Goal: Information Seeking & Learning: Check status

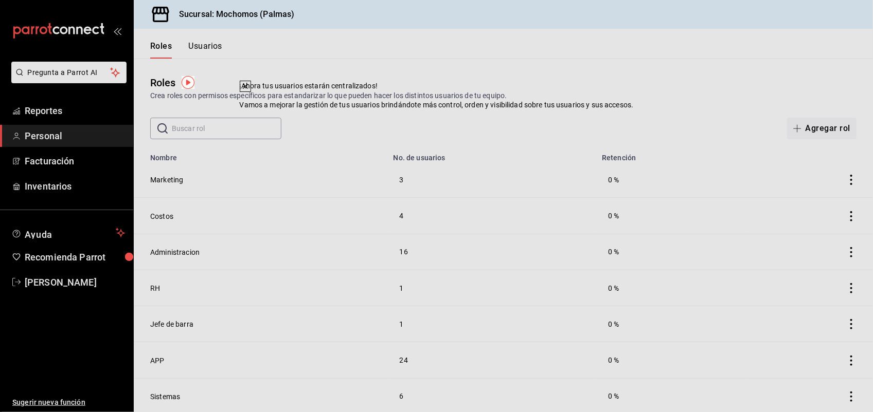
click at [555, 116] on div "Roles Crea roles con permisos específicos para estandarizar lo que pueden hacer…" at bounding box center [503, 99] width 739 height 81
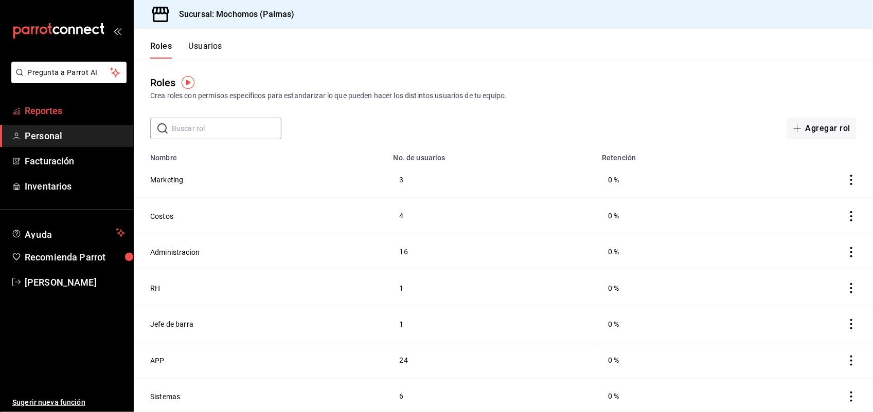
click at [60, 108] on span "Reportes" at bounding box center [75, 111] width 100 height 14
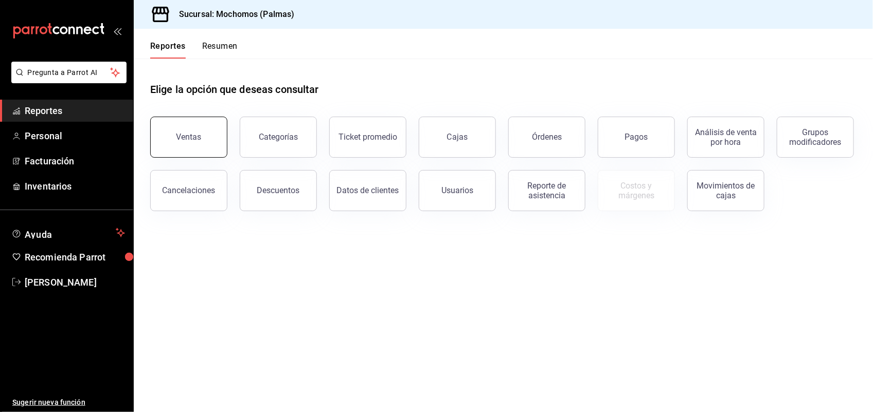
click at [172, 130] on button "Ventas" at bounding box center [188, 137] width 77 height 41
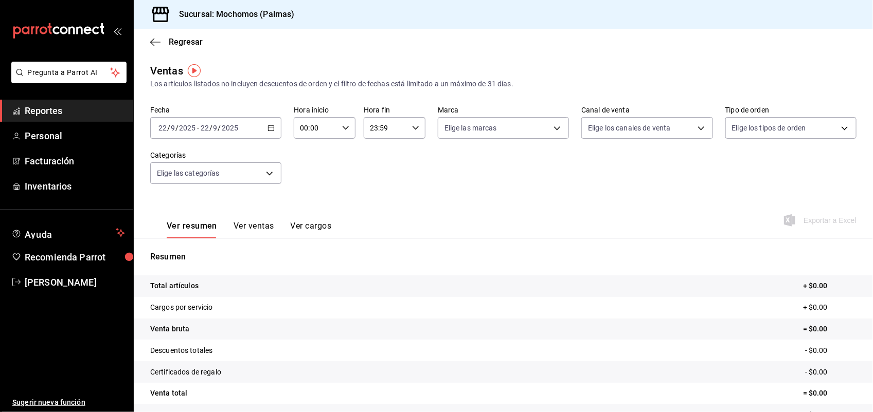
click at [265, 129] on div "[DATE] [DATE] - [DATE] [DATE]" at bounding box center [215, 128] width 131 height 22
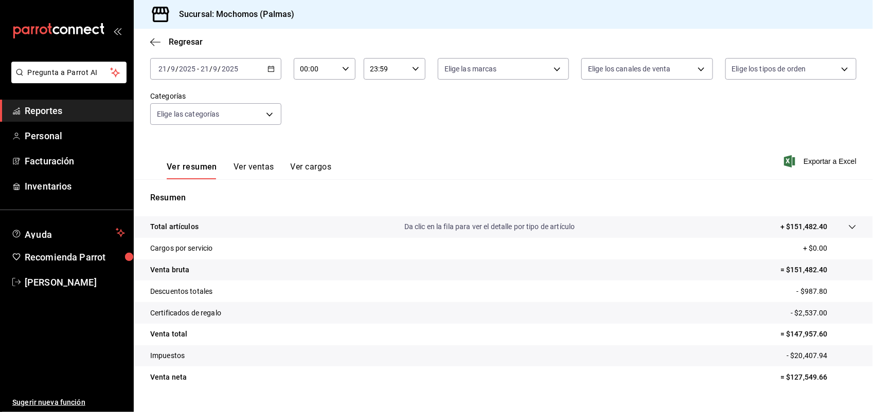
scroll to position [80, 0]
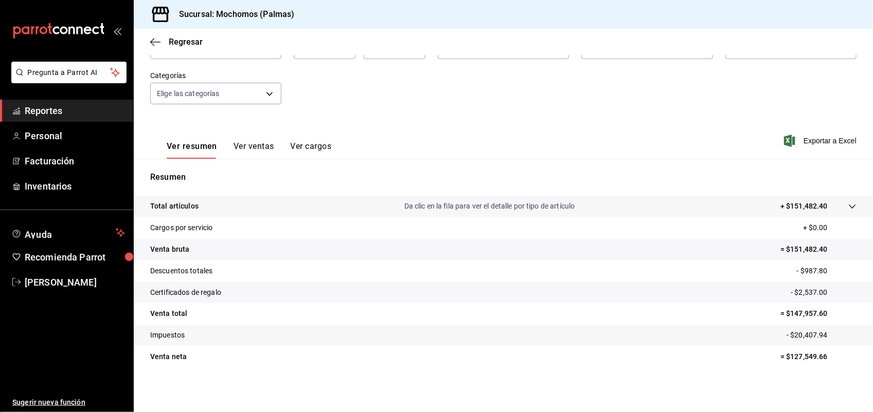
click at [848, 206] on icon at bounding box center [852, 207] width 8 height 8
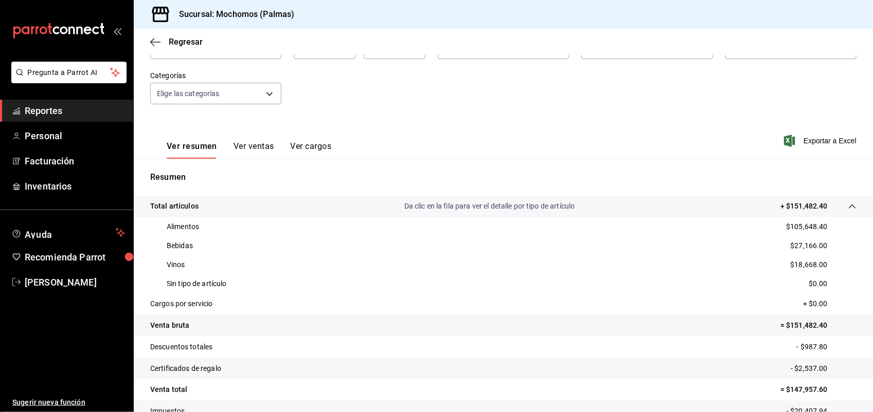
click at [260, 147] on button "Ver ventas" at bounding box center [253, 149] width 41 height 17
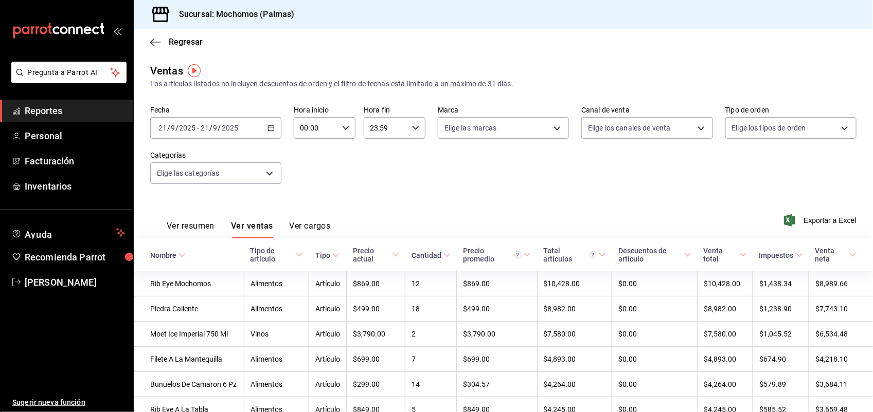
click at [183, 256] on icon at bounding box center [181, 255] width 7 height 7
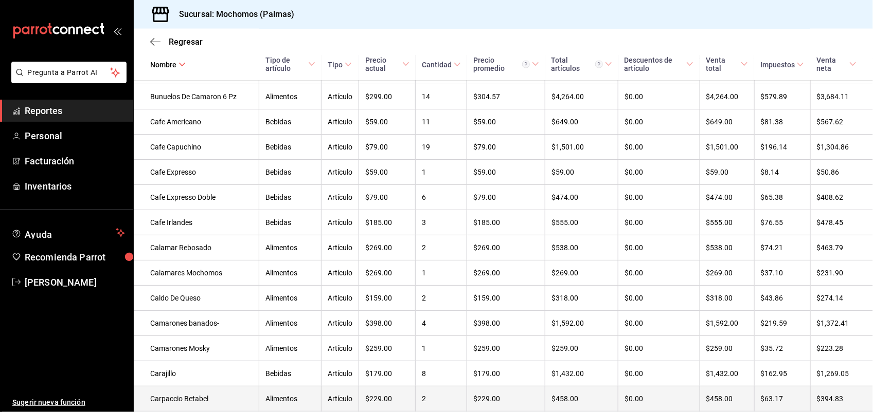
scroll to position [787, 0]
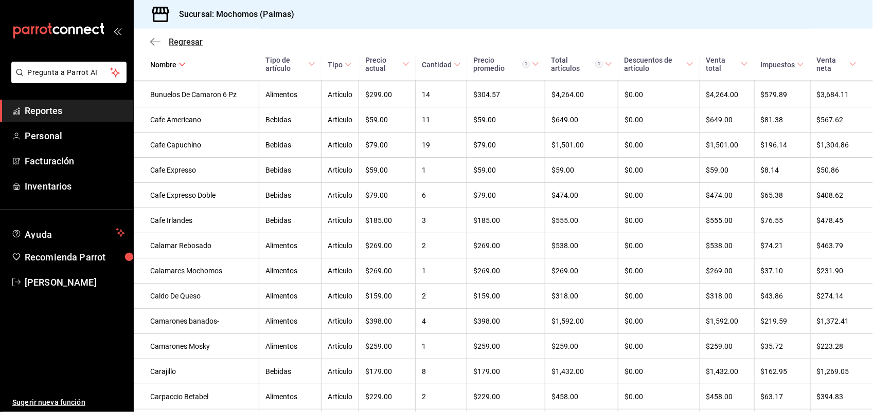
click at [185, 42] on span "Regresar" at bounding box center [186, 42] width 34 height 10
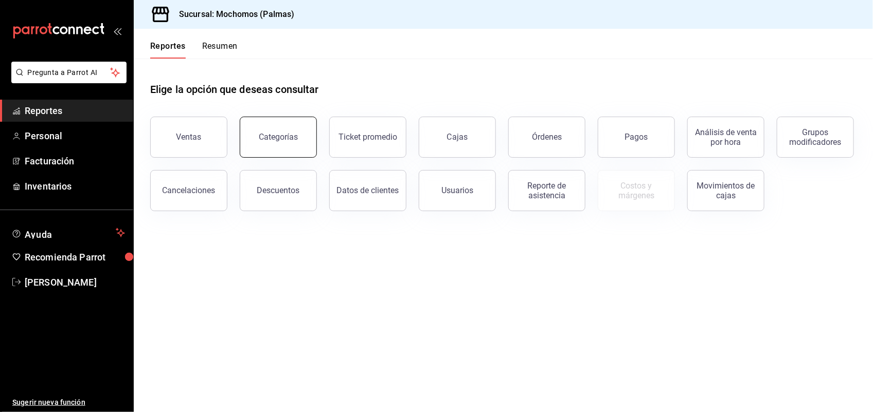
click at [273, 134] on div "Categorías" at bounding box center [278, 137] width 39 height 10
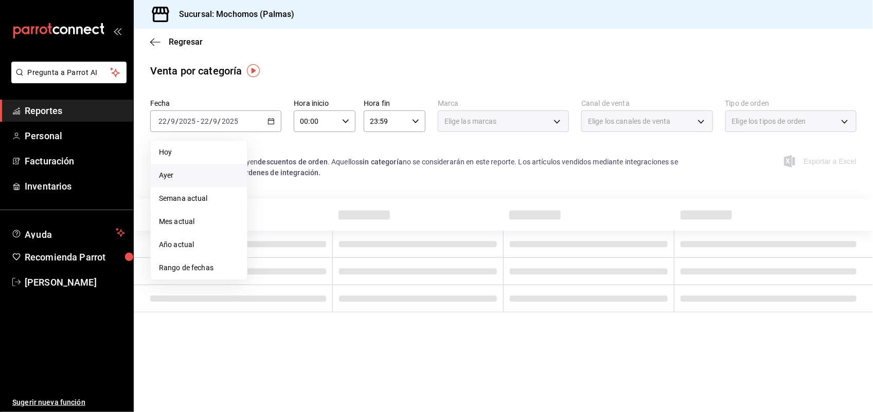
click at [218, 172] on span "Ayer" at bounding box center [199, 175] width 80 height 11
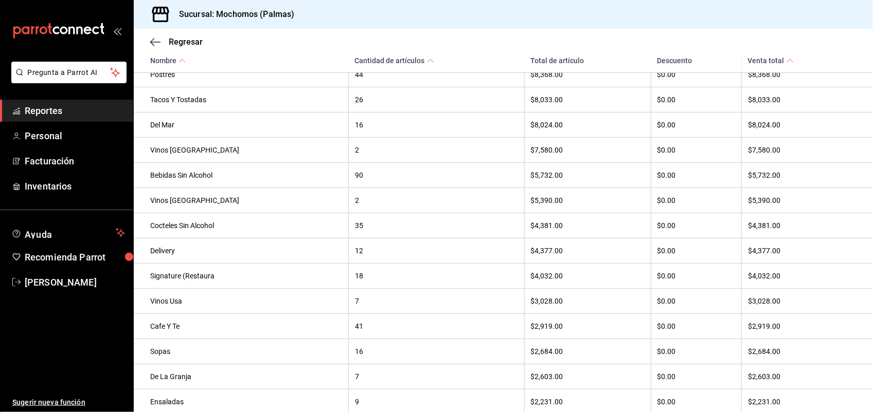
scroll to position [257, 0]
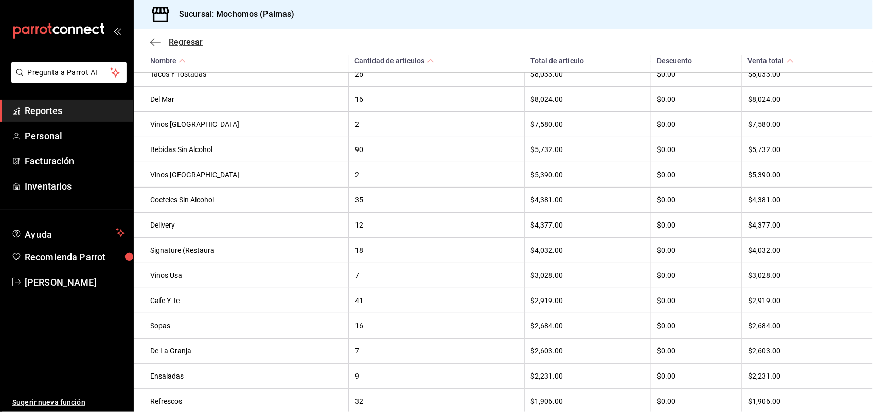
click at [189, 44] on span "Regresar" at bounding box center [186, 42] width 34 height 10
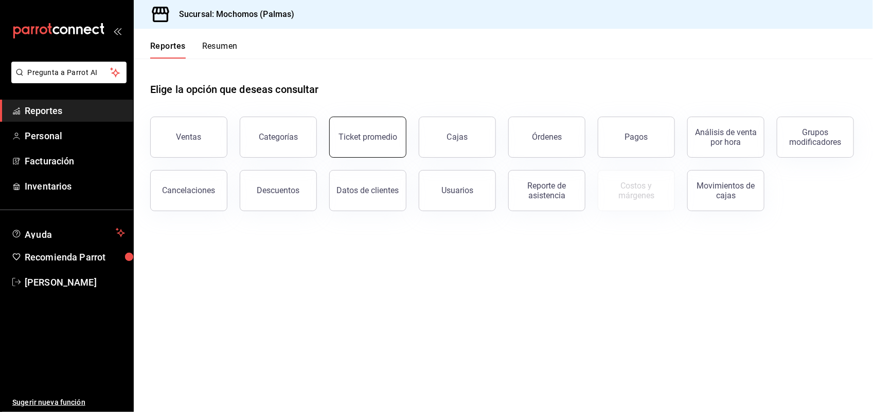
click at [364, 139] on div "Ticket promedio" at bounding box center [367, 137] width 59 height 10
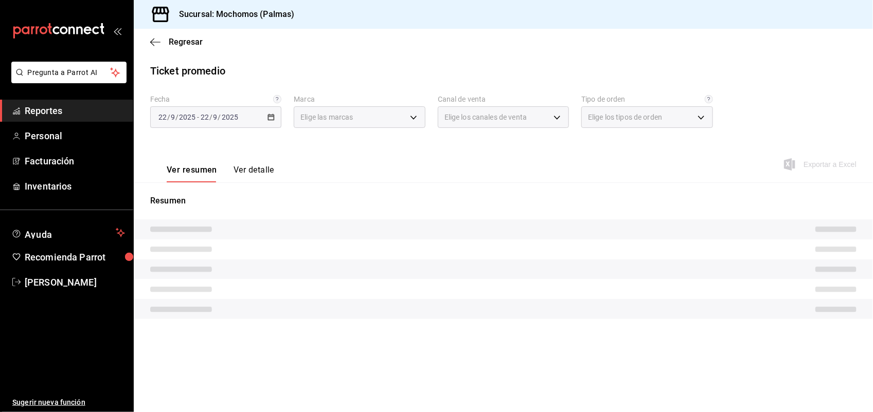
type input "70f98016-ab90-4f26-81e6-ab4884d8d8a0"
type input "PARROT,UBER_EATS,RAPPI,DIDI_FOOD,ONLINE"
type input "1406dacc-122d-474b-a961-72adf1b142d8,23052771-8e1b-43e3-b7da-1a661d939937,EXTER…"
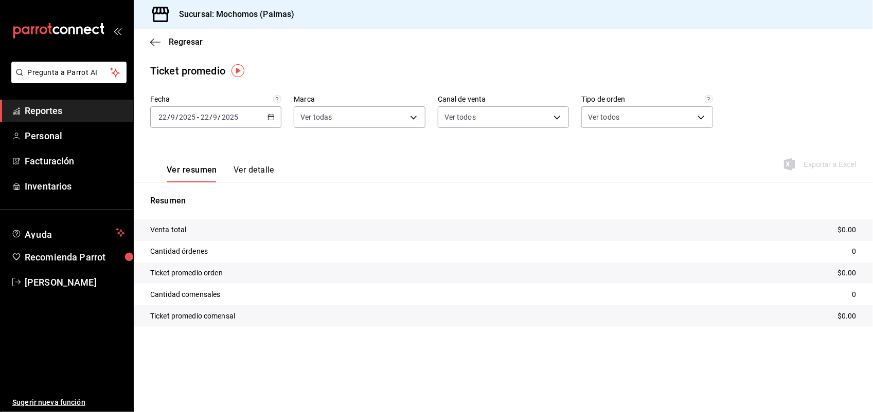
click at [269, 117] on icon "button" at bounding box center [270, 117] width 7 height 7
click at [185, 171] on span "Ayer" at bounding box center [199, 171] width 80 height 11
click at [180, 40] on span "Regresar" at bounding box center [186, 42] width 34 height 10
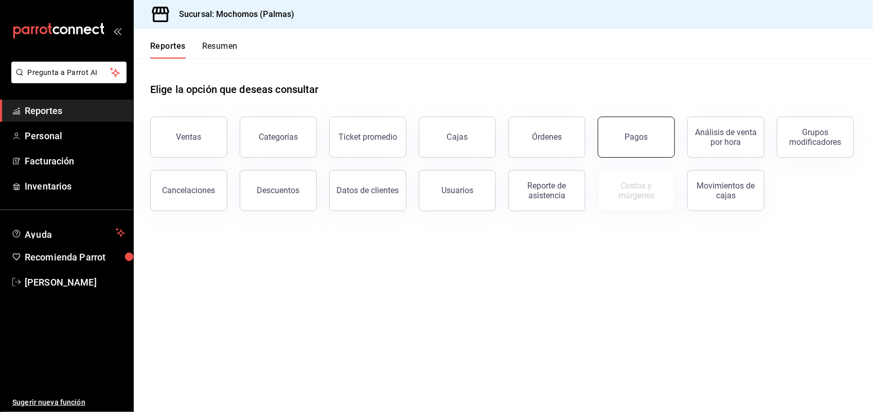
click at [620, 134] on button "Pagos" at bounding box center [636, 137] width 77 height 41
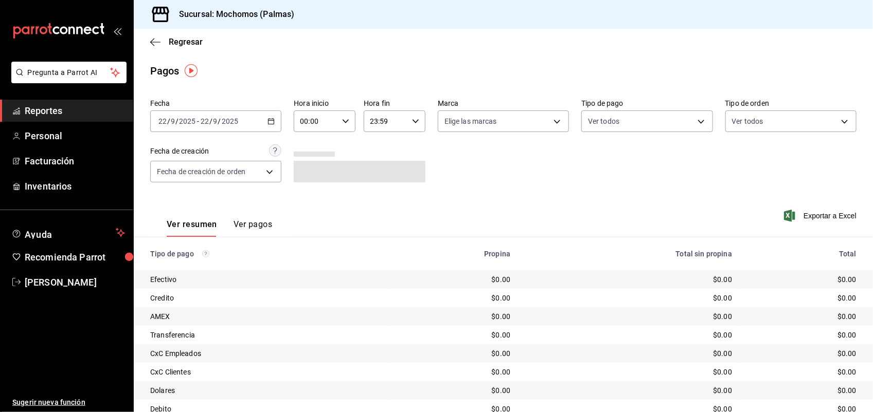
click at [269, 119] on icon "button" at bounding box center [270, 121] width 7 height 7
click at [211, 175] on span "Ayer" at bounding box center [199, 175] width 80 height 11
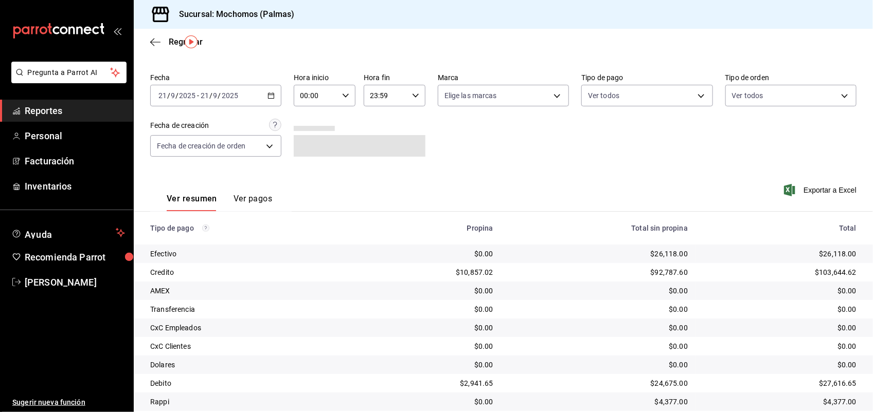
scroll to position [51, 0]
